Goal: Task Accomplishment & Management: Manage account settings

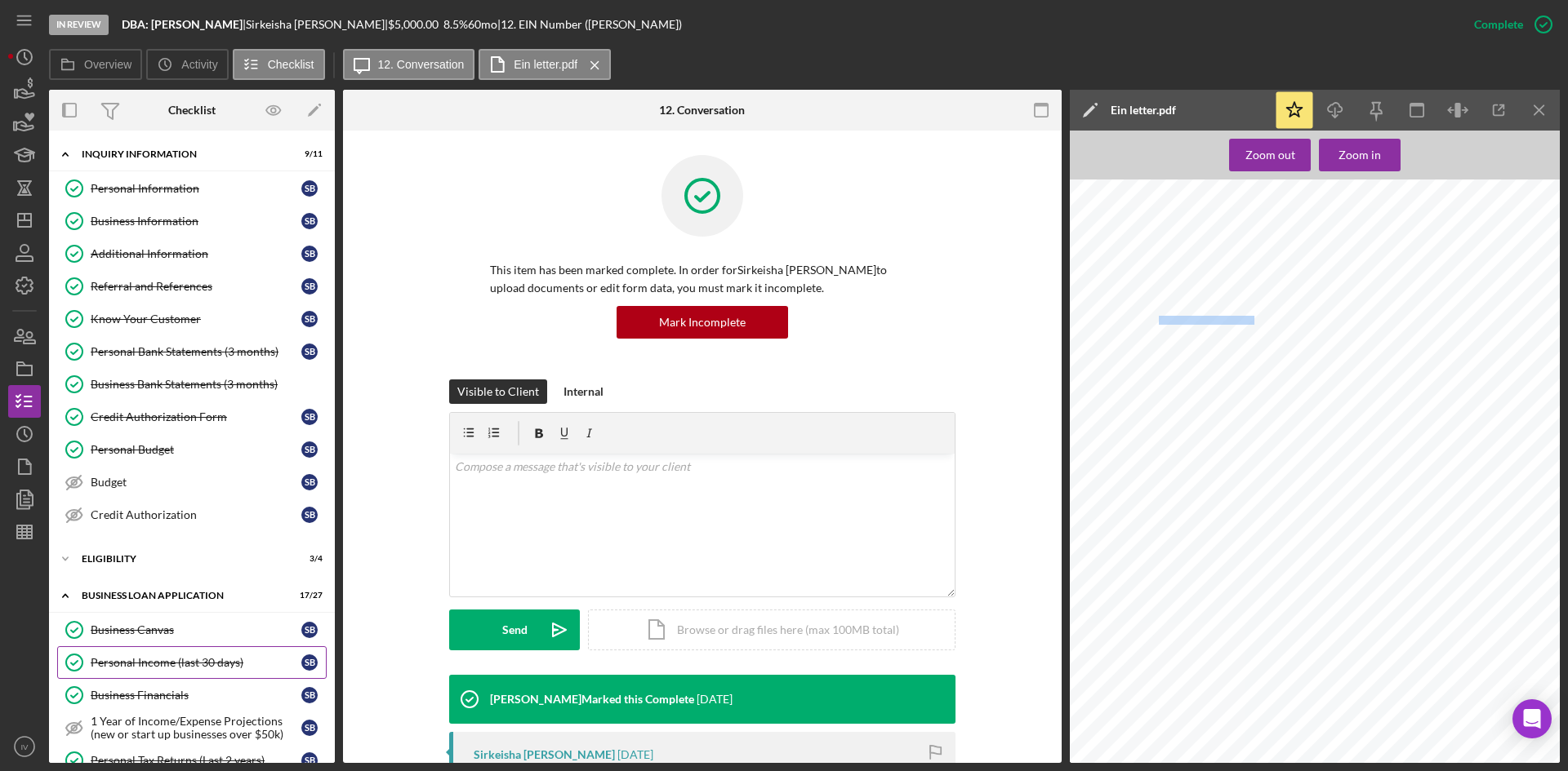
scroll to position [327, 0]
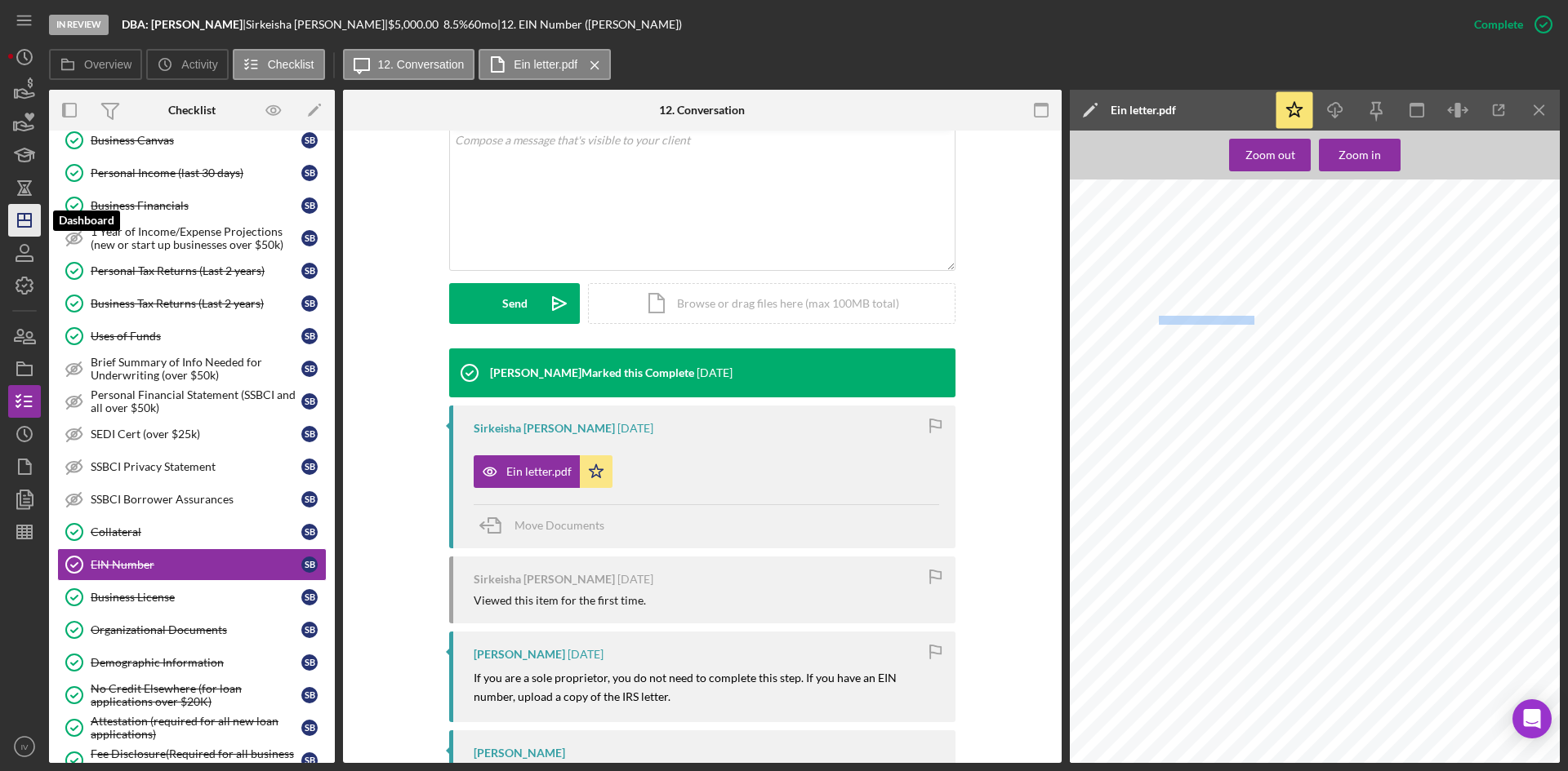
click at [31, 214] on polygon "button" at bounding box center [24, 220] width 13 height 13
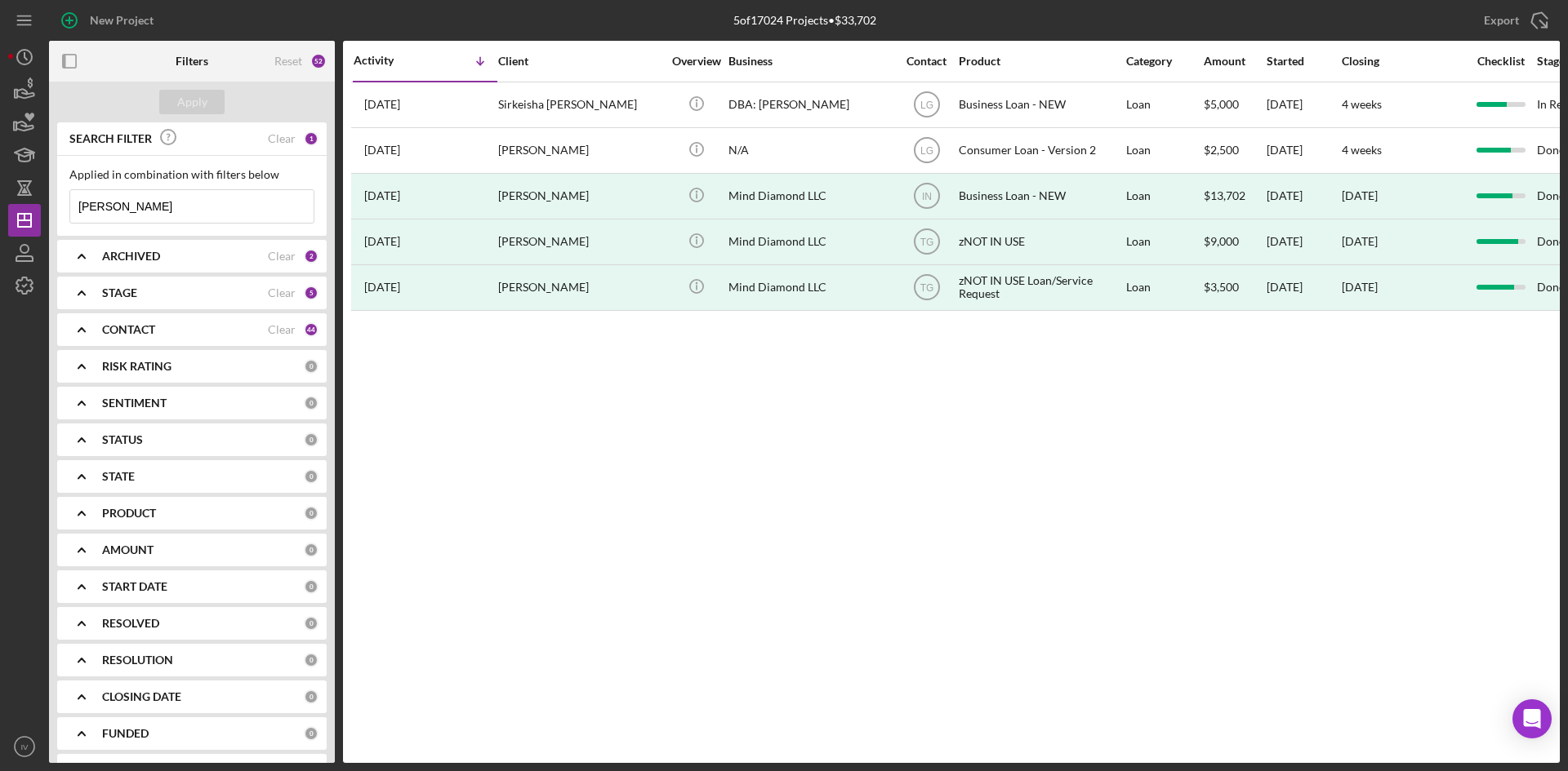
drag, startPoint x: 150, startPoint y: 205, endPoint x: 71, endPoint y: 216, distance: 79.8
click at [71, 216] on input "[PERSON_NAME]" at bounding box center [192, 206] width 244 height 33
type input "[PERSON_NAME]"
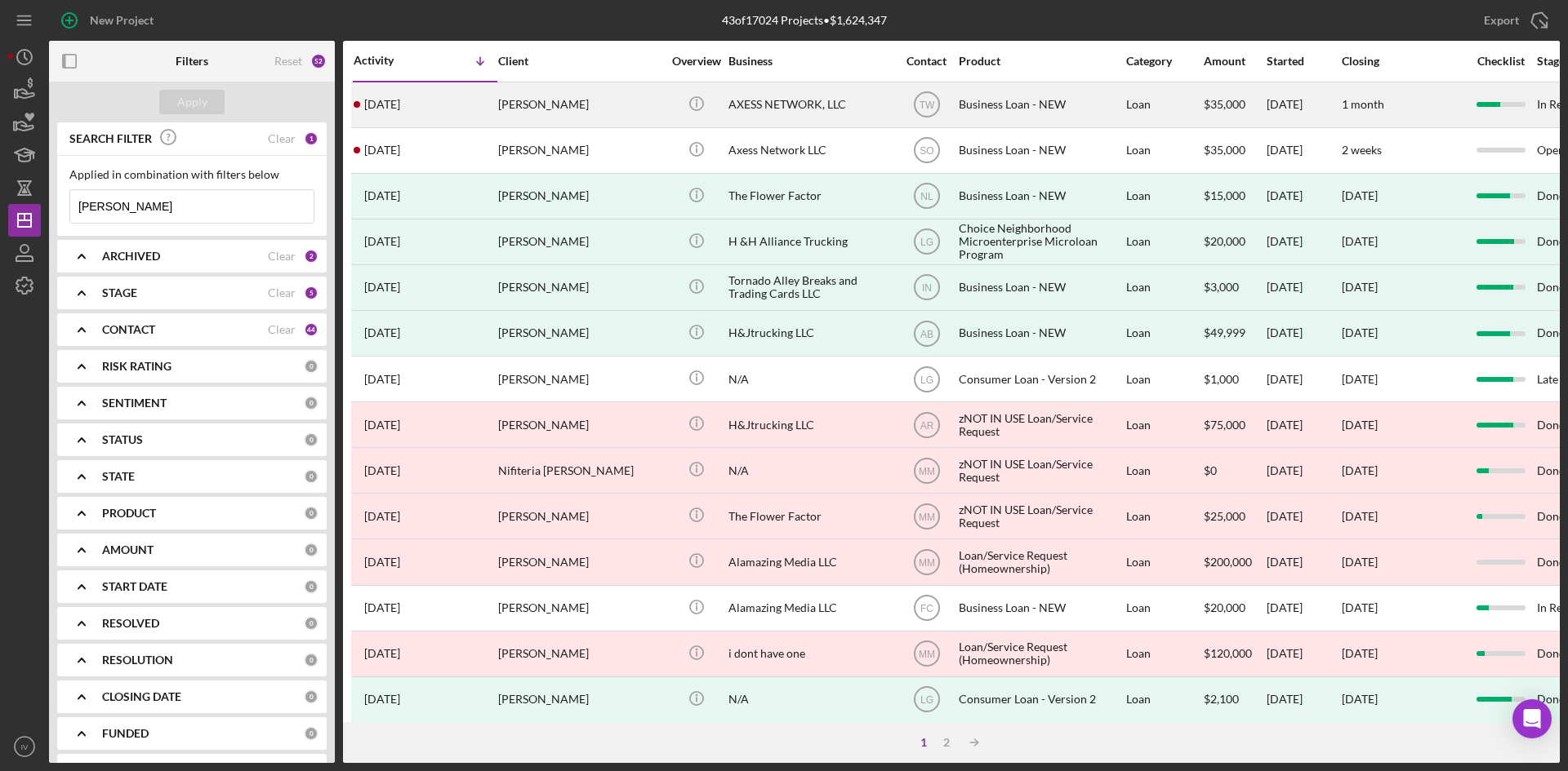
click at [562, 96] on div "[PERSON_NAME]" at bounding box center [579, 105] width 163 height 43
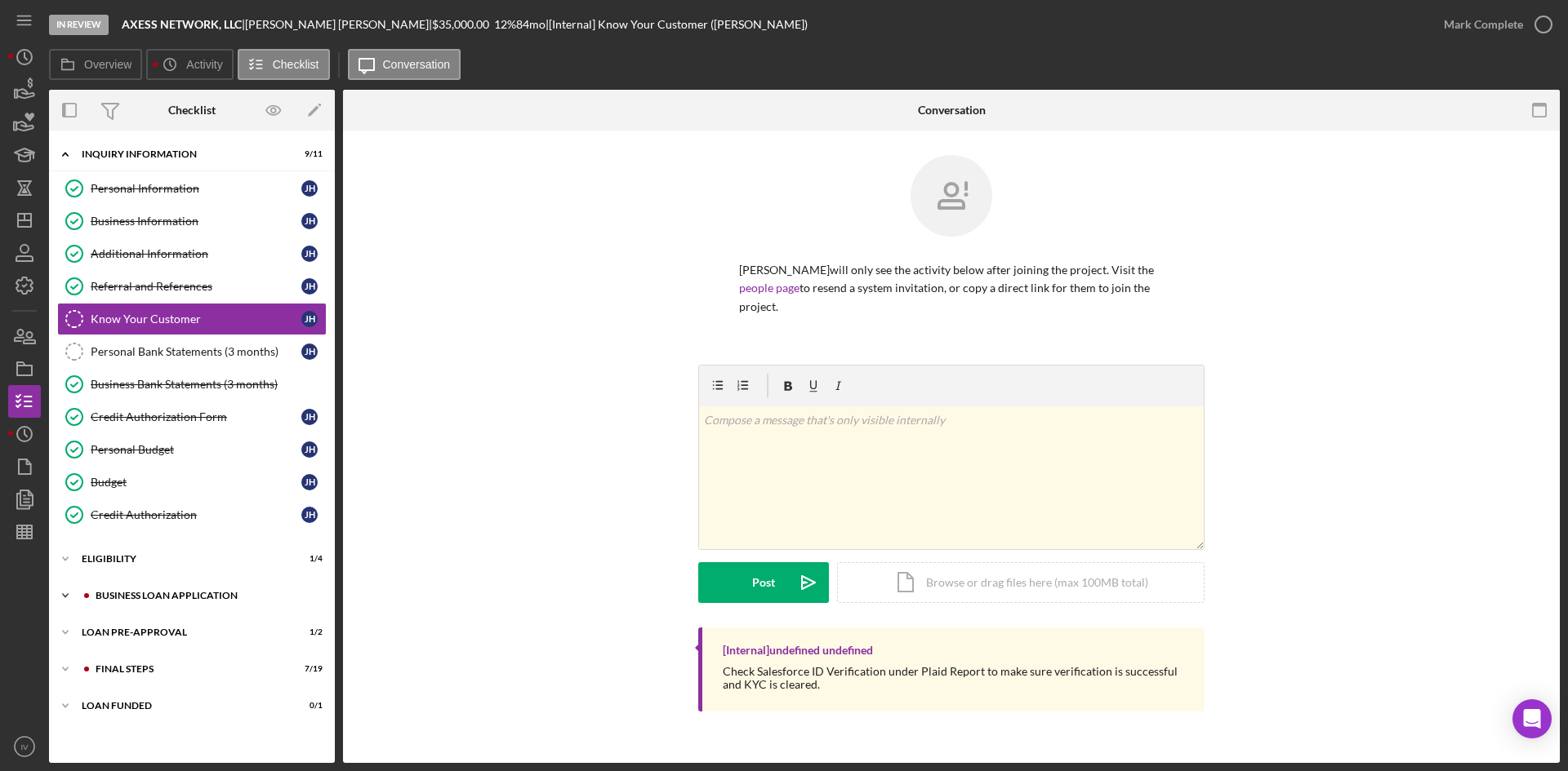
click at [124, 596] on div "BUSINESS LOAN APPLICATION" at bounding box center [206, 595] width 219 height 10
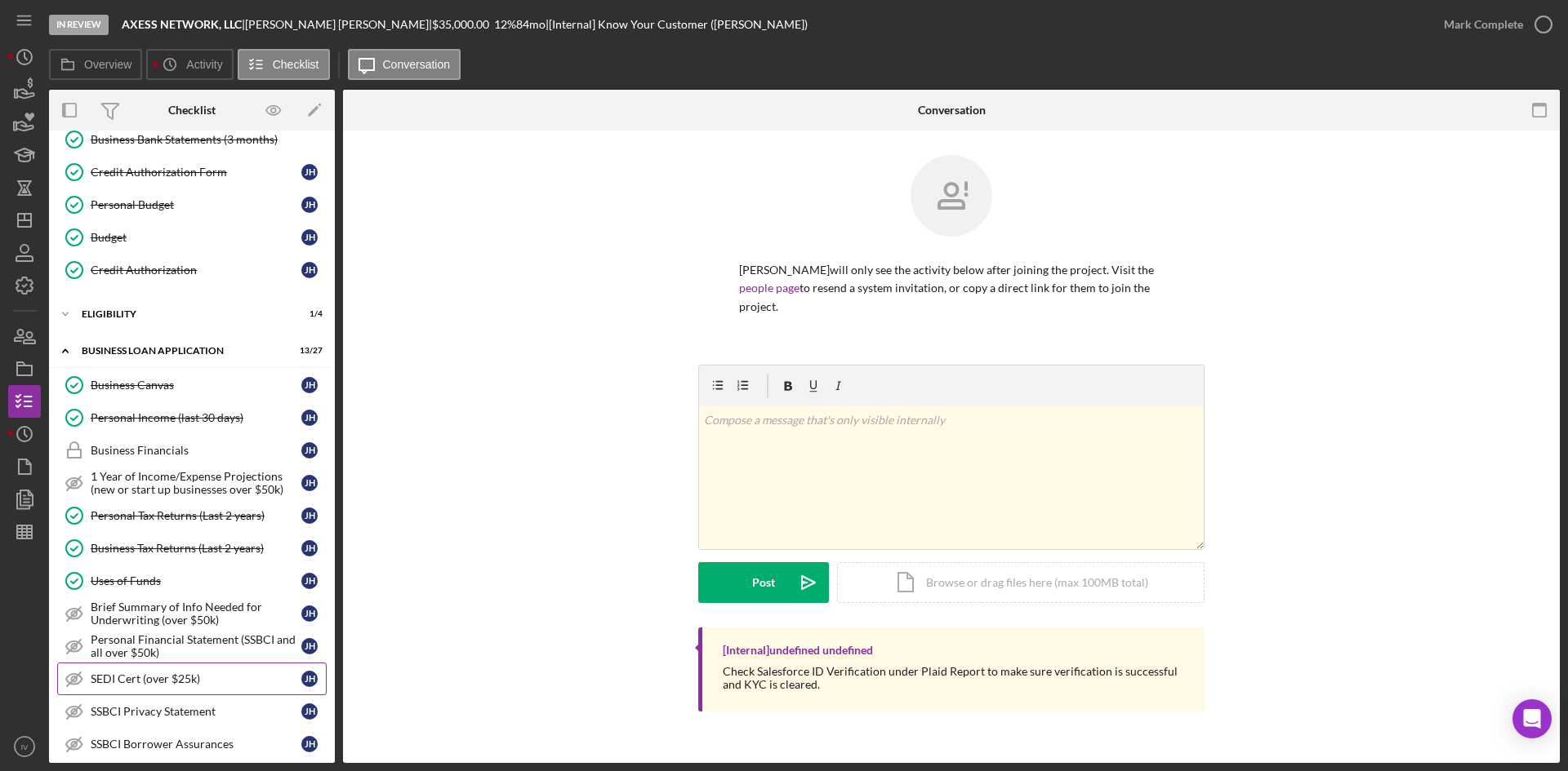
scroll to position [327, 0]
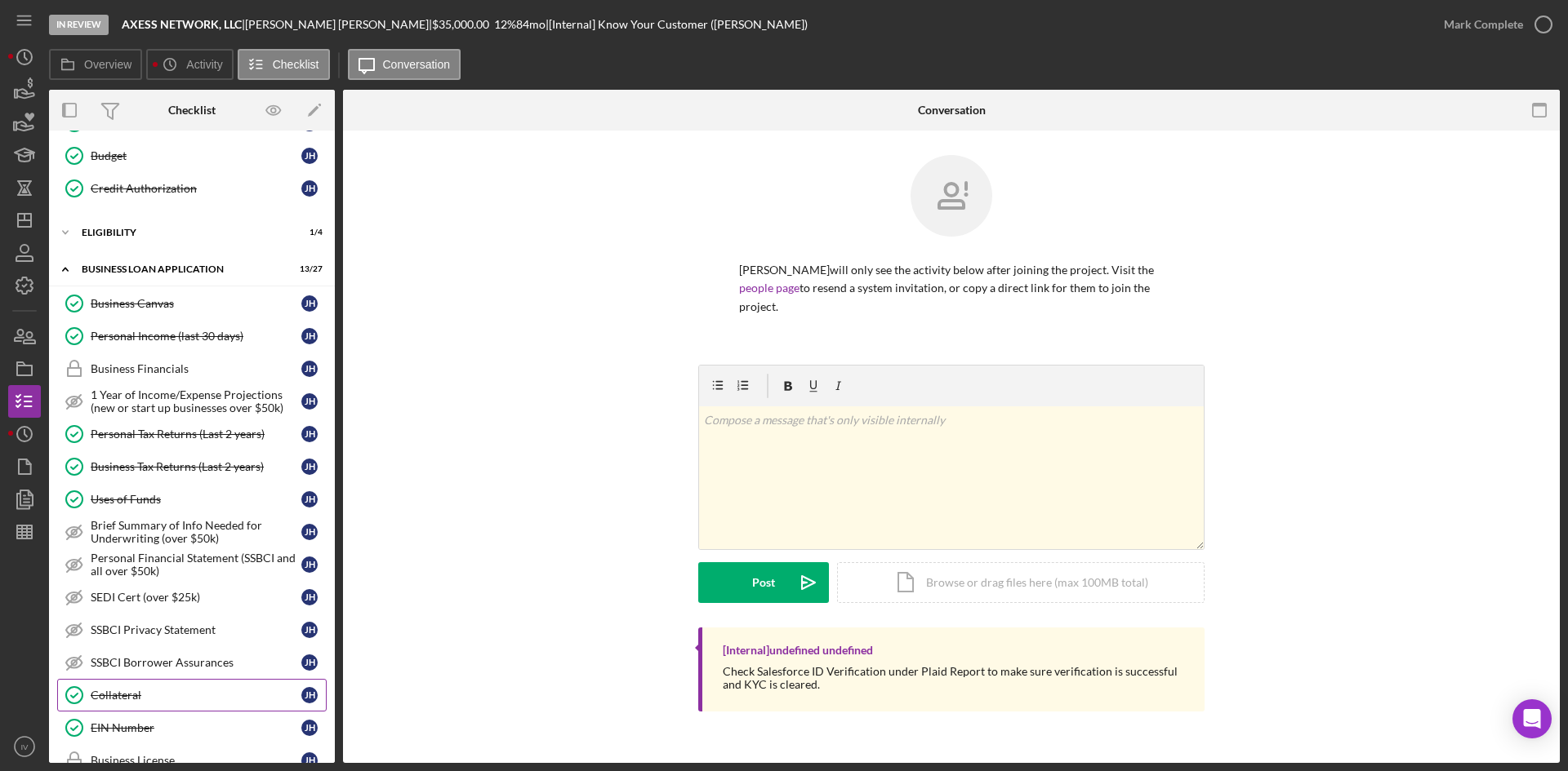
click at [161, 701] on div "Collateral" at bounding box center [196, 695] width 211 height 13
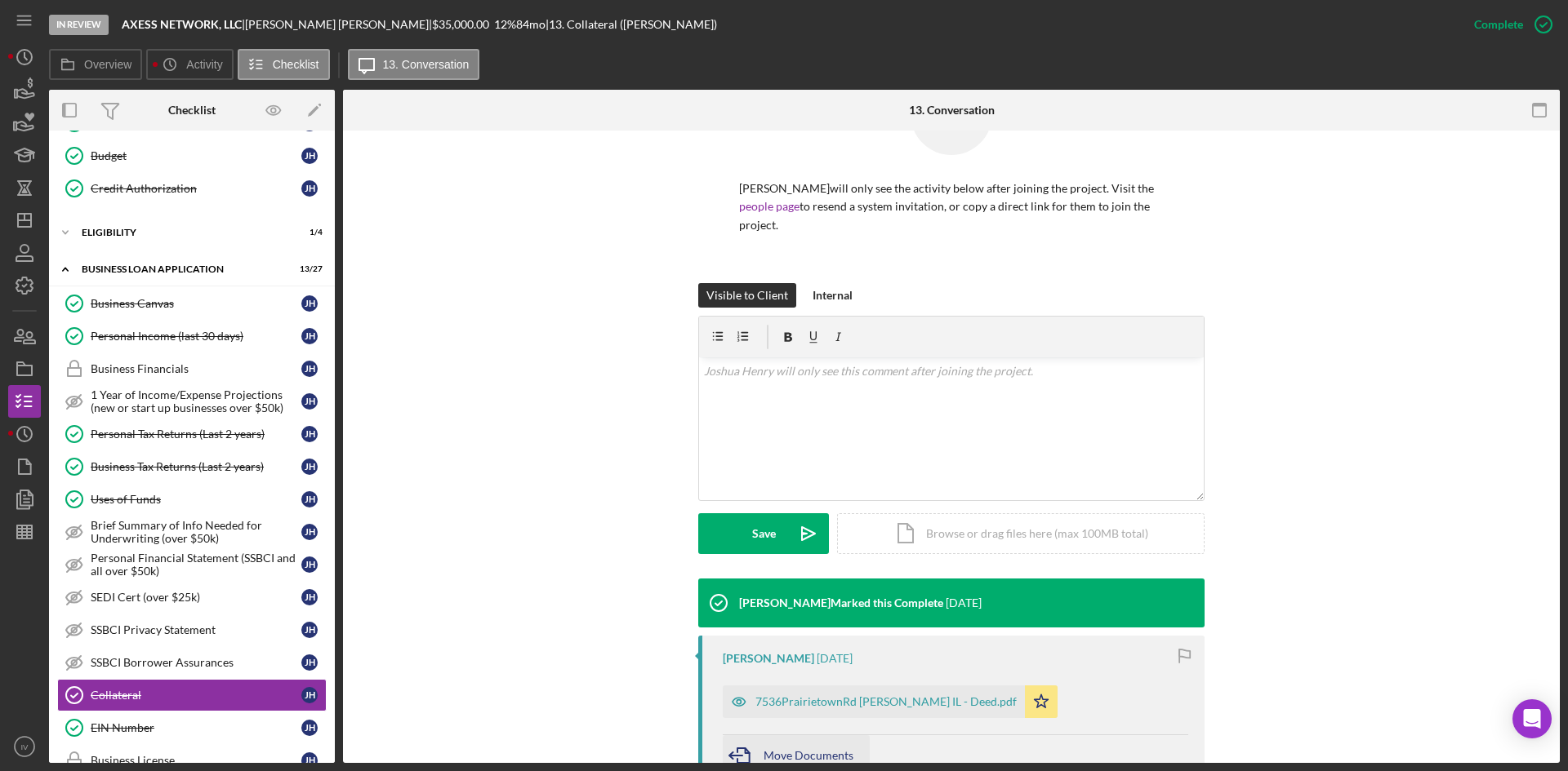
scroll to position [245, 0]
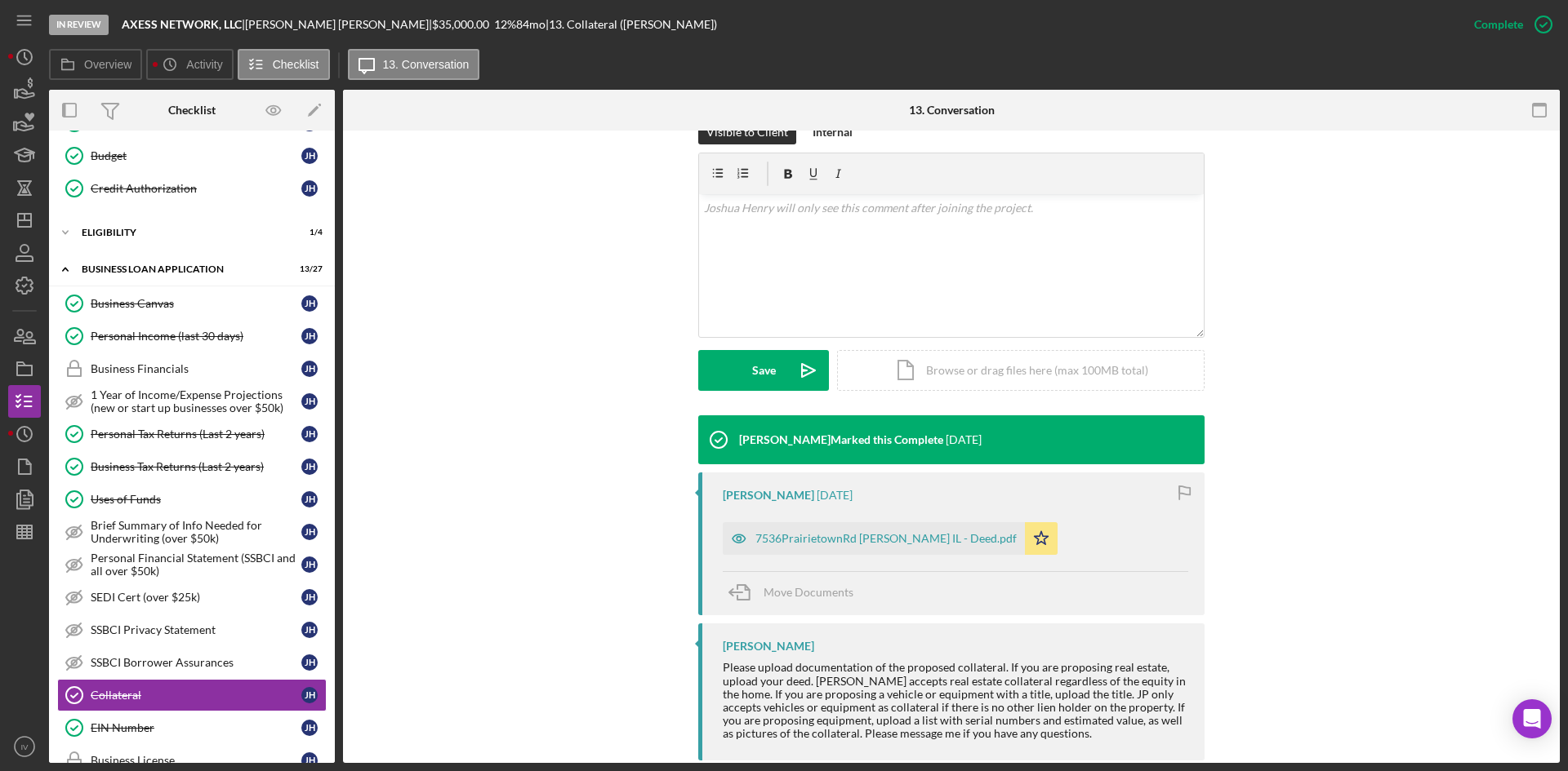
drag, startPoint x: 810, startPoint y: 528, endPoint x: 938, endPoint y: 576, distance: 136.7
click at [814, 530] on div "7536PrairietownRd [PERSON_NAME] IL - Deed.pdf" at bounding box center [874, 538] width 302 height 33
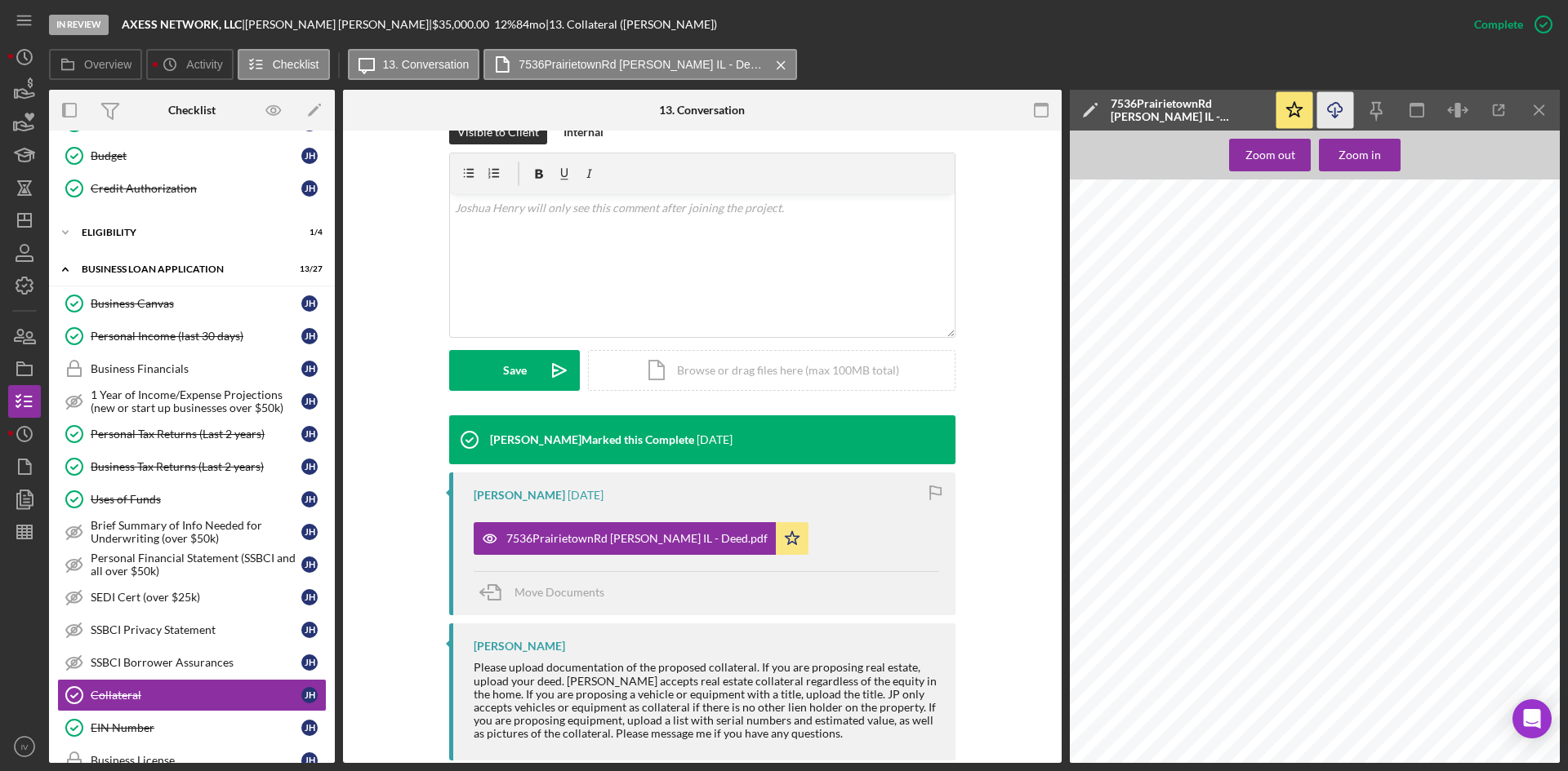
click at [1332, 116] on icon "Icon/Download" at bounding box center [1335, 110] width 37 height 37
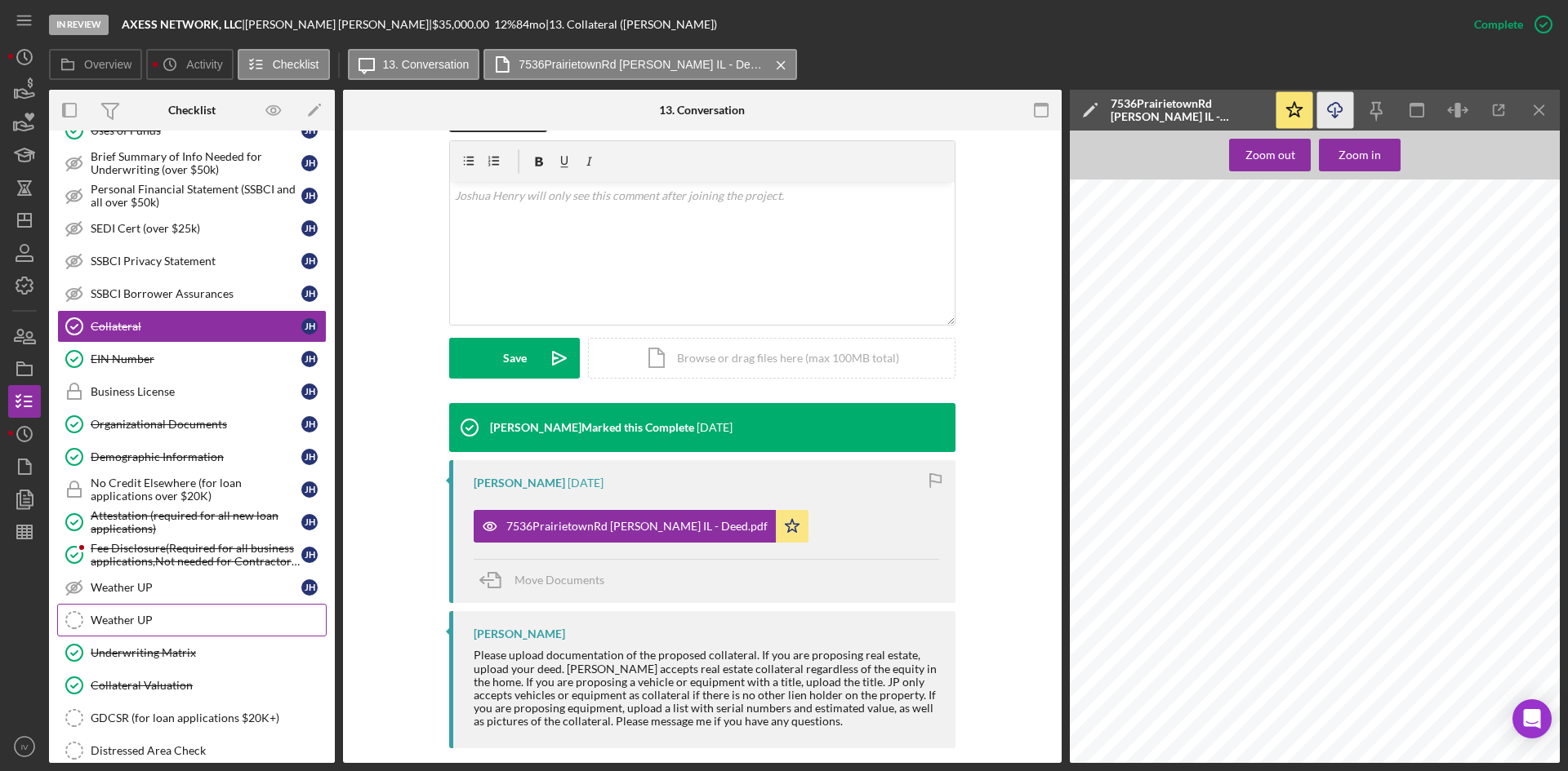
scroll to position [859, 0]
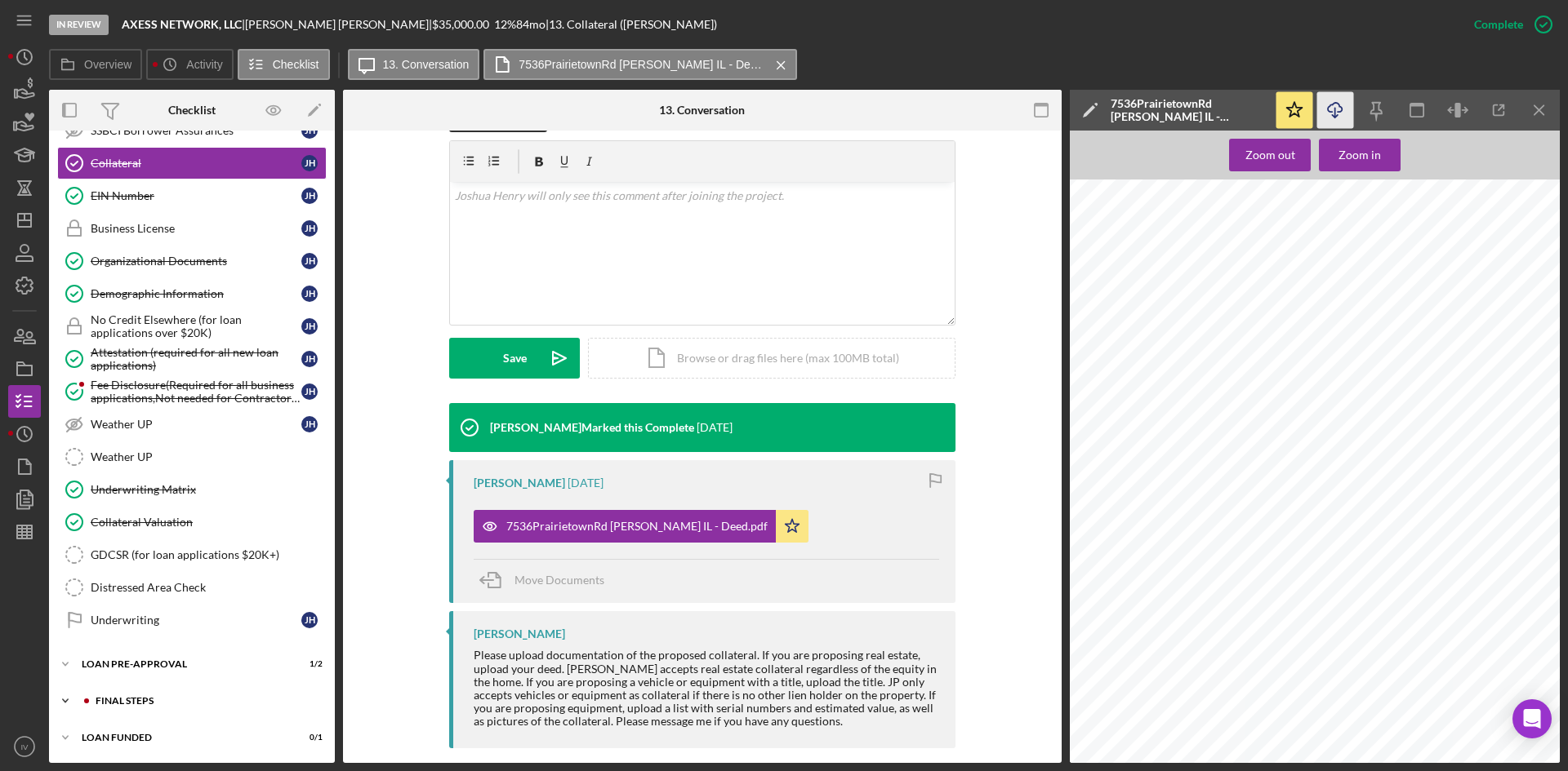
click at [110, 691] on div "Icon/Expander FINAL STEPS 7 / 19" at bounding box center [192, 701] width 286 height 33
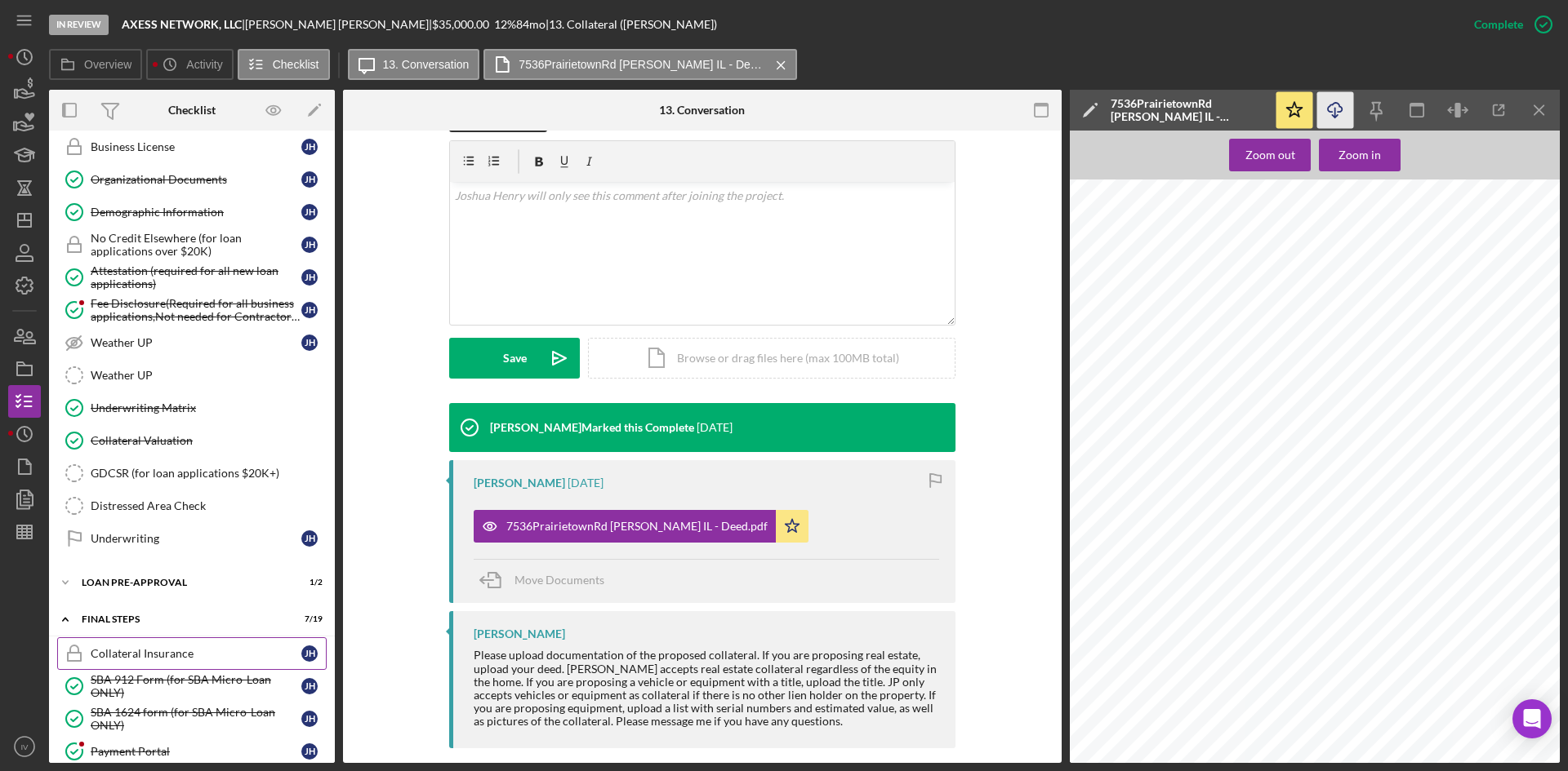
click at [156, 648] on div "Collateral Insurance" at bounding box center [196, 653] width 211 height 13
